Goal: Navigation & Orientation: Find specific page/section

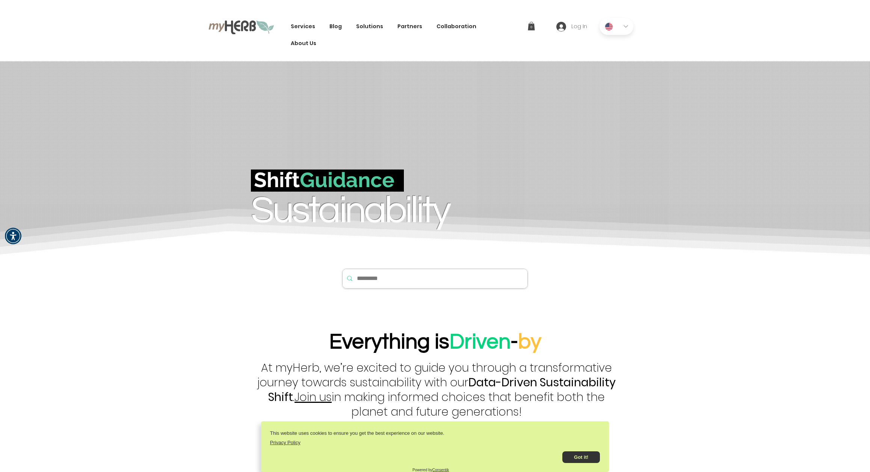
click at [305, 26] on span "Services" at bounding box center [303, 27] width 24 height 8
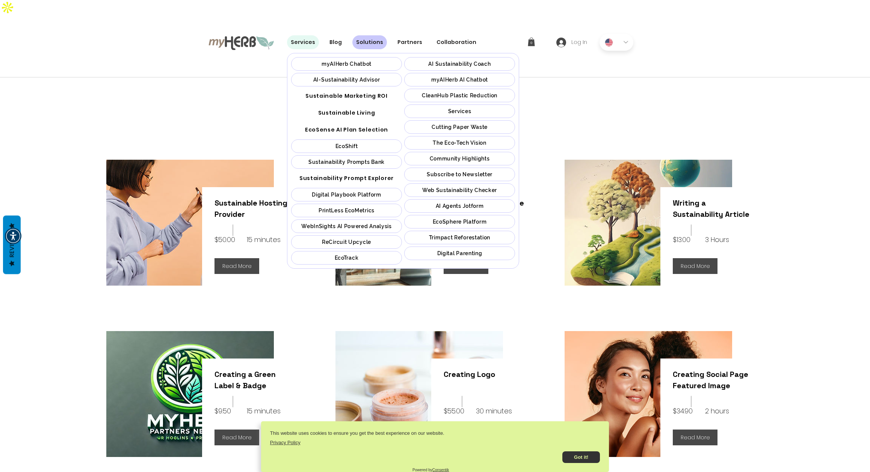
click at [434, 108] on div "Services" at bounding box center [460, 111] width 106 height 6
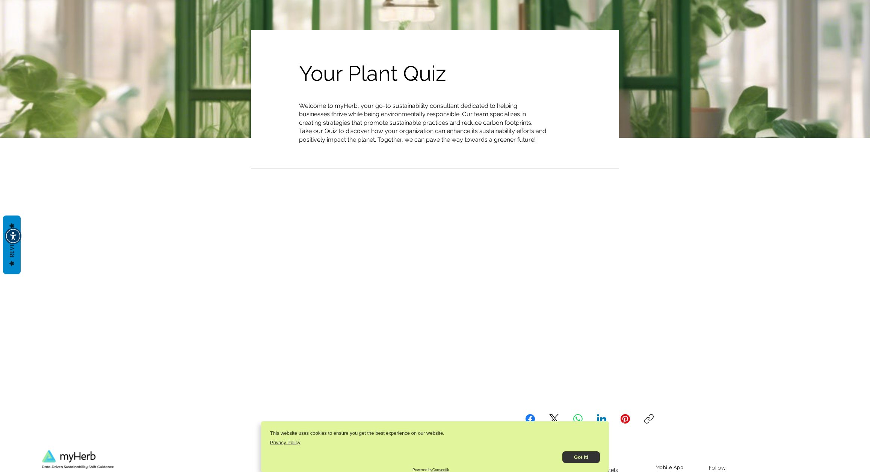
scroll to position [221, 0]
